Goal: Task Accomplishment & Management: Use online tool/utility

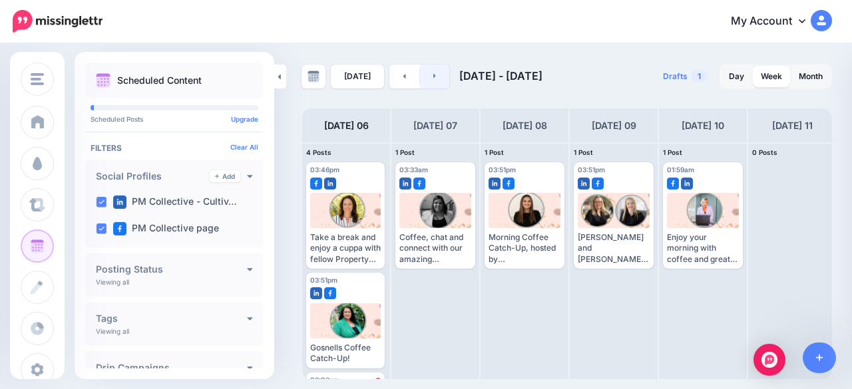
click at [440, 83] on link at bounding box center [435, 77] width 30 height 24
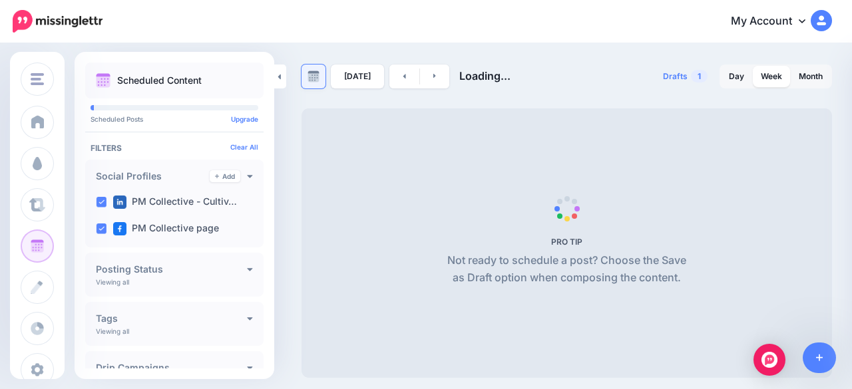
click at [305, 79] on link at bounding box center [314, 77] width 24 height 24
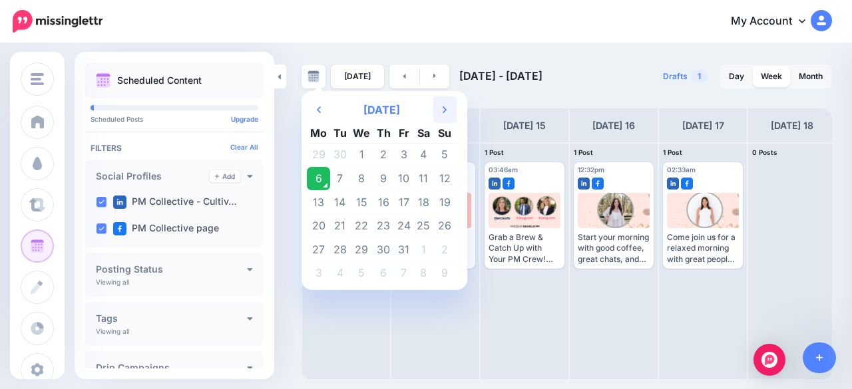
click at [439, 111] on th "Next Month" at bounding box center [444, 110] width 23 height 27
click at [447, 110] on th "Next Month" at bounding box center [444, 110] width 23 height 27
click at [323, 106] on th "Previous Month" at bounding box center [318, 110] width 23 height 27
click at [334, 247] on td "25" at bounding box center [340, 250] width 20 height 24
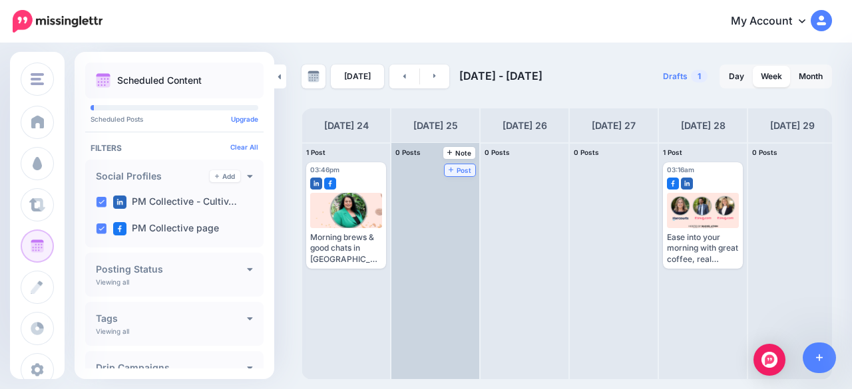
click at [461, 172] on span "Post" at bounding box center [460, 170] width 23 height 7
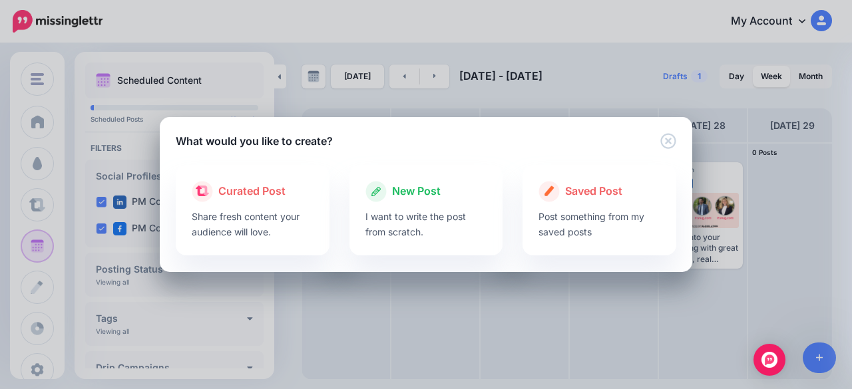
click at [446, 218] on p "I want to write the post from scratch." at bounding box center [426, 224] width 122 height 31
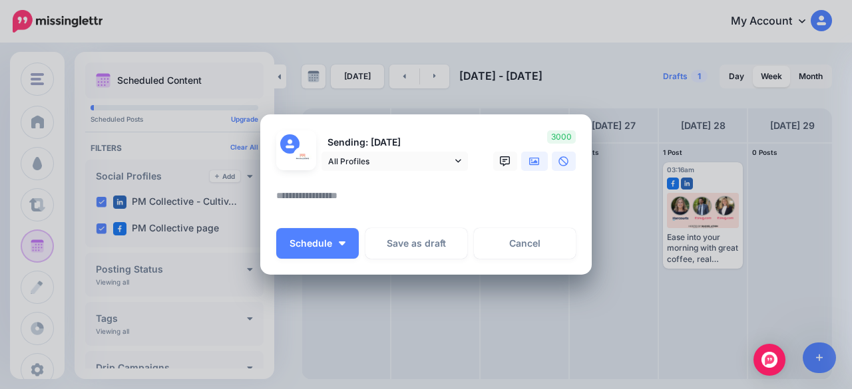
click at [530, 162] on icon at bounding box center [534, 161] width 11 height 8
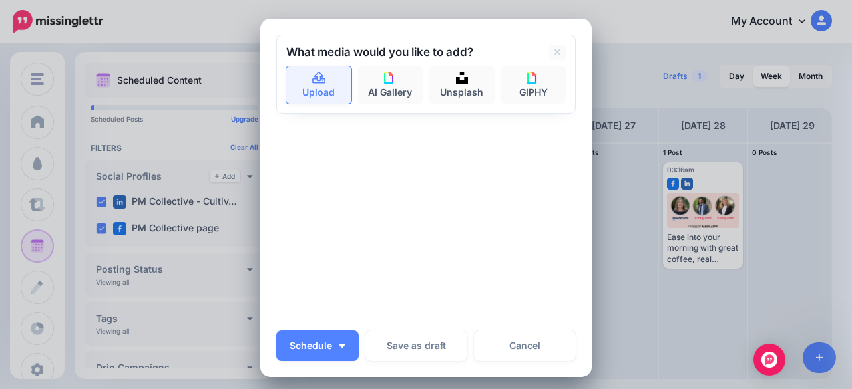
click at [316, 94] on link "Upload" at bounding box center [318, 85] width 65 height 37
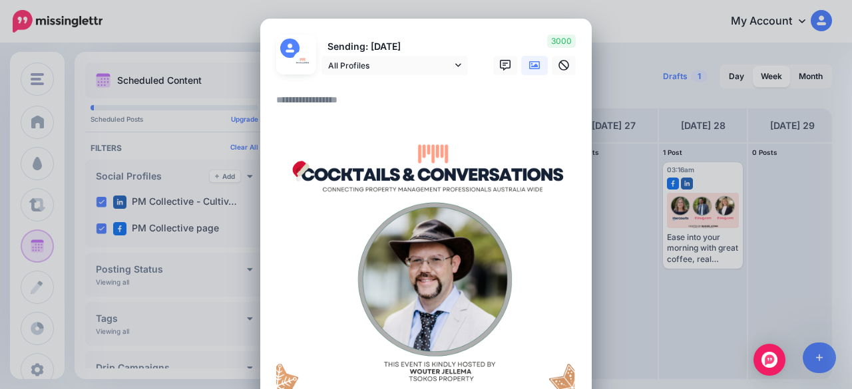
click at [329, 108] on textarea at bounding box center [429, 105] width 306 height 26
paste textarea "**********"
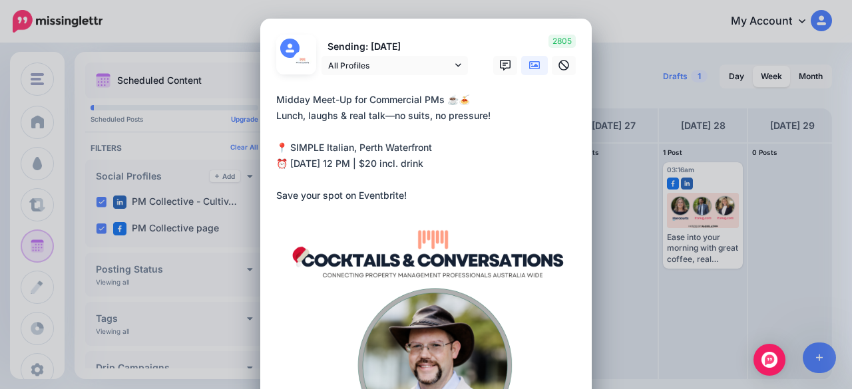
drag, startPoint x: 379, startPoint y: 117, endPoint x: 503, endPoint y: 118, distance: 123.8
click at [503, 118] on textarea "**********" at bounding box center [429, 148] width 306 height 112
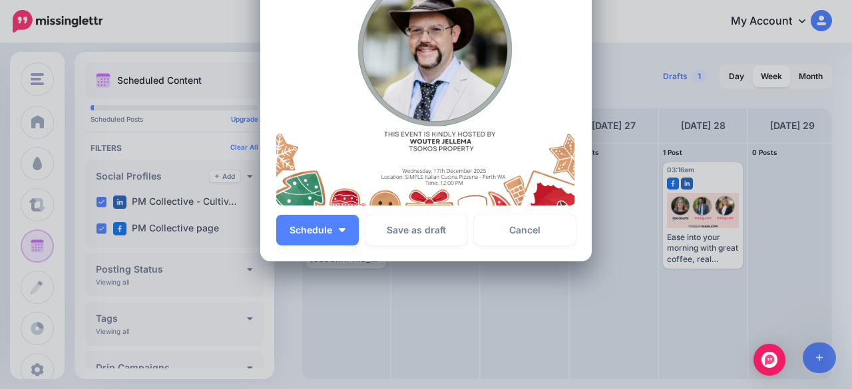
scroll to position [332, 0]
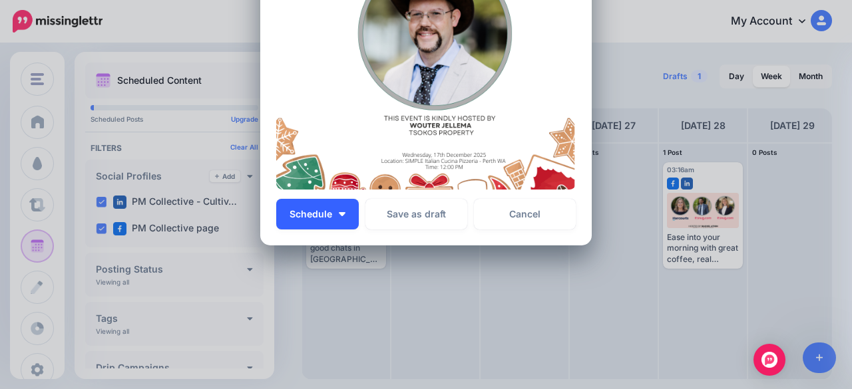
type textarea "**********"
click at [326, 218] on span "Schedule" at bounding box center [311, 214] width 43 height 9
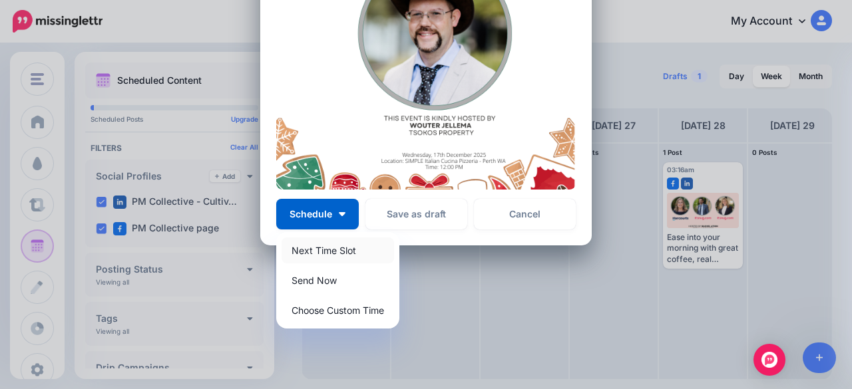
click at [327, 256] on link "Next Time Slot" at bounding box center [338, 251] width 112 height 26
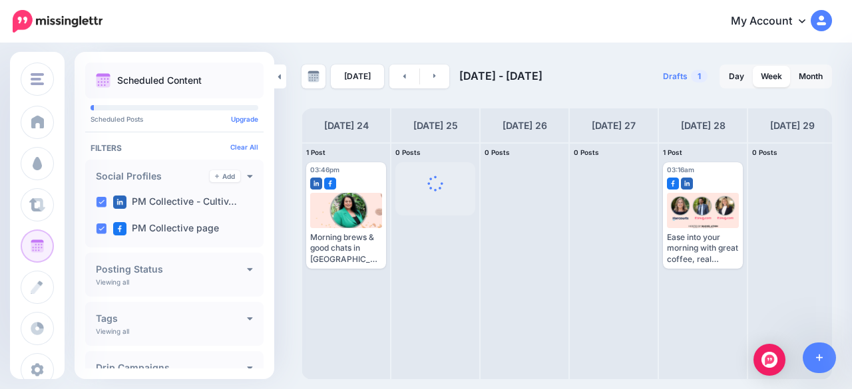
scroll to position [0, 0]
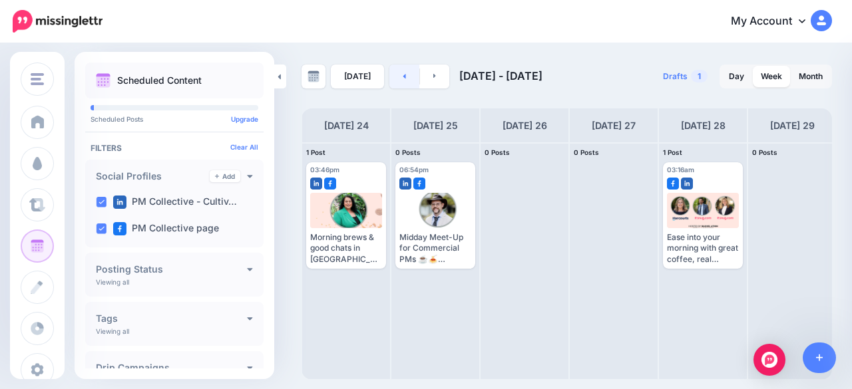
click at [401, 83] on link at bounding box center [404, 77] width 30 height 24
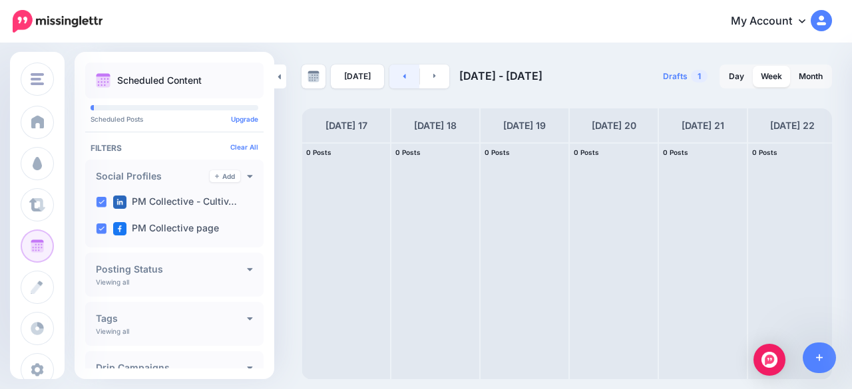
click at [401, 83] on link at bounding box center [404, 77] width 30 height 24
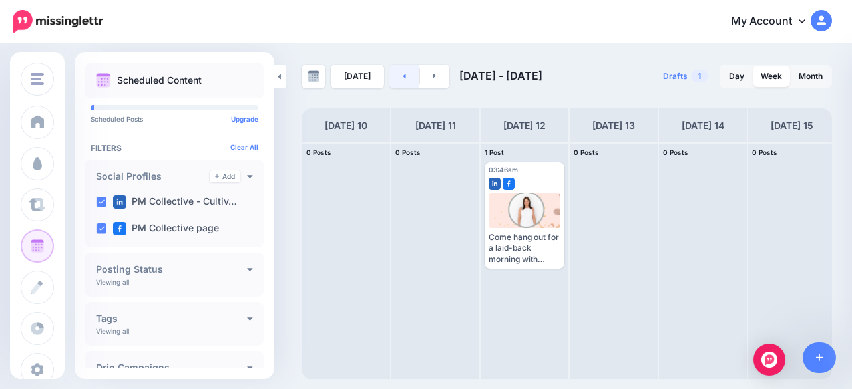
click at [401, 83] on link at bounding box center [404, 77] width 30 height 24
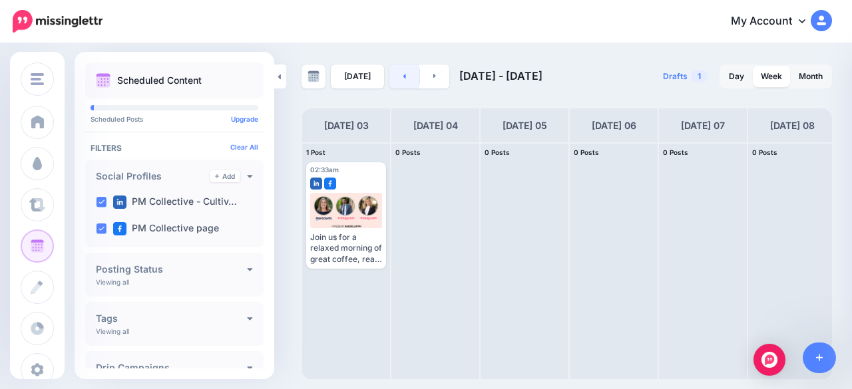
click at [401, 83] on link at bounding box center [404, 77] width 30 height 24
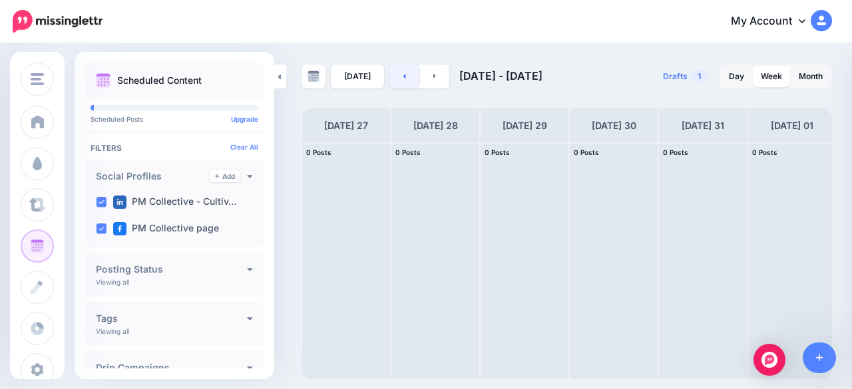
click at [401, 83] on link at bounding box center [404, 77] width 30 height 24
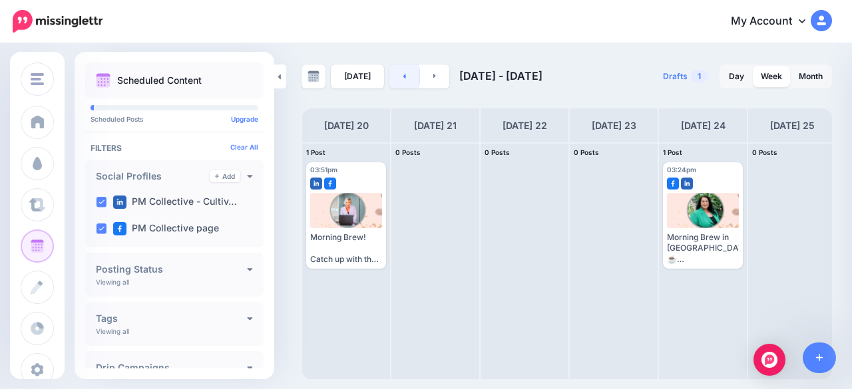
click at [401, 83] on link at bounding box center [404, 77] width 30 height 24
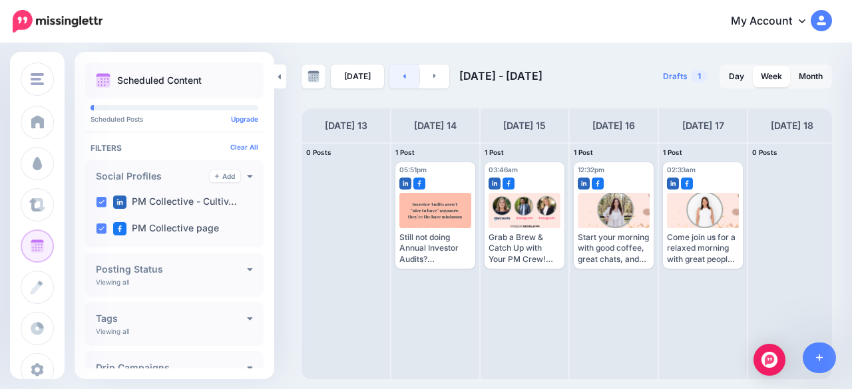
click at [401, 83] on link at bounding box center [404, 77] width 30 height 24
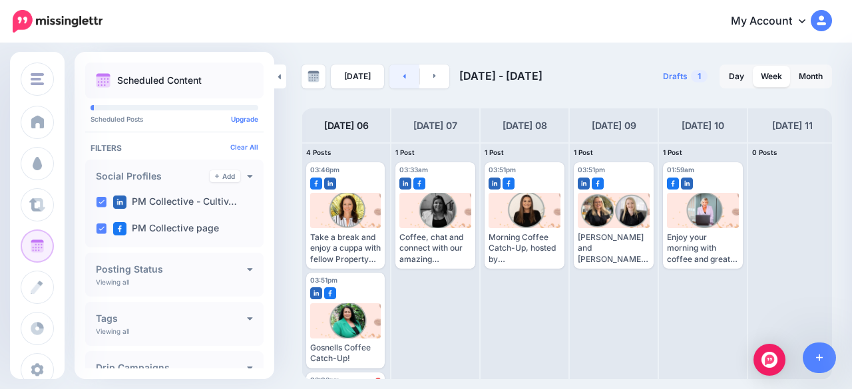
click at [401, 83] on link at bounding box center [404, 77] width 30 height 24
